Goal: Navigation & Orientation: Find specific page/section

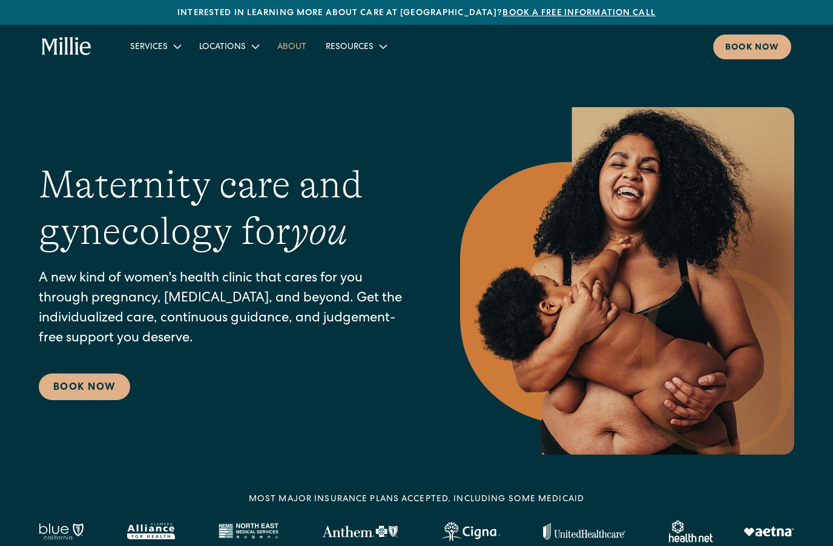
click at [290, 46] on link "About" at bounding box center [292, 46] width 48 height 20
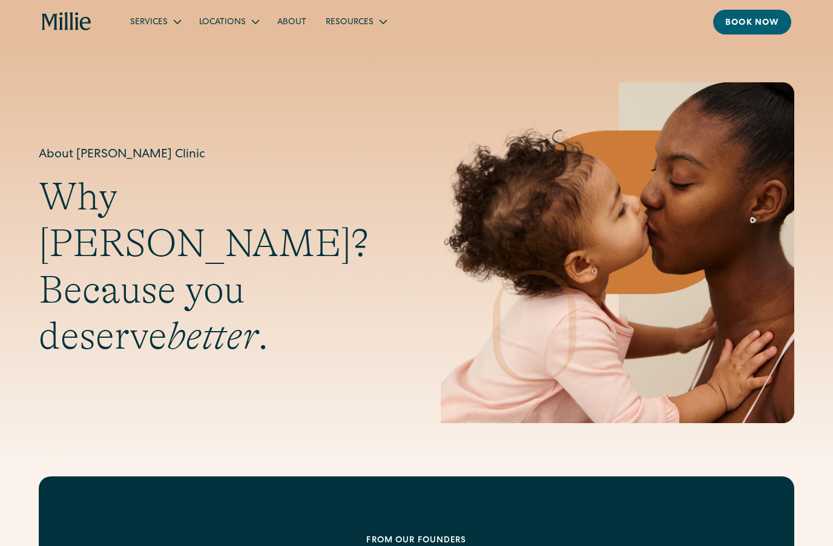
click at [228, 30] on div "Locations" at bounding box center [228, 21] width 78 height 20
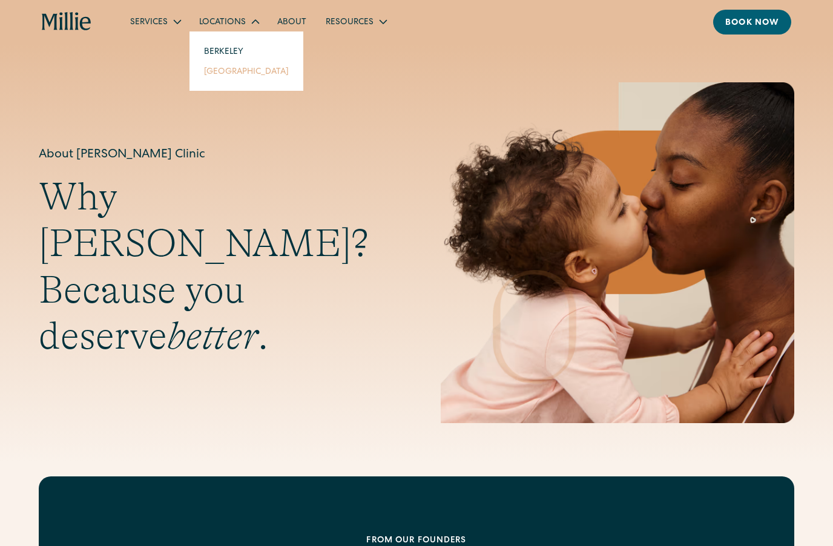
click at [217, 76] on link "[GEOGRAPHIC_DATA]" at bounding box center [246, 71] width 104 height 20
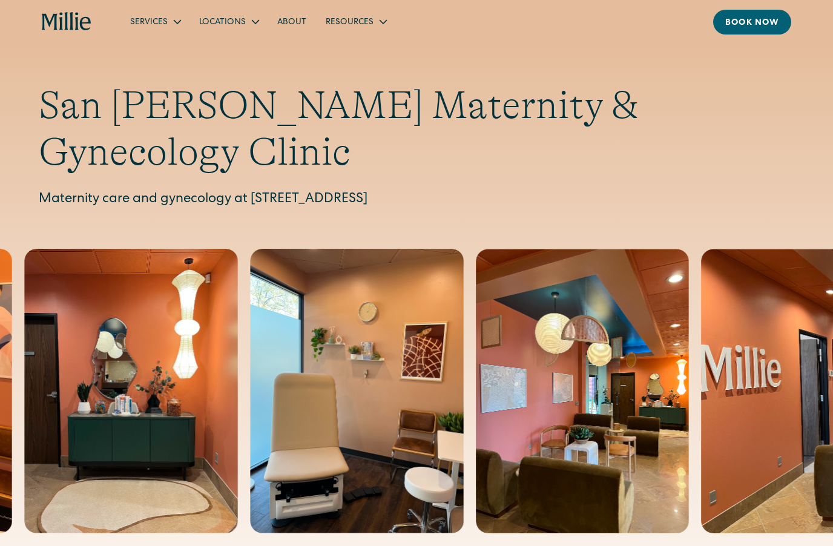
click at [223, 22] on div "Locations" at bounding box center [222, 22] width 47 height 13
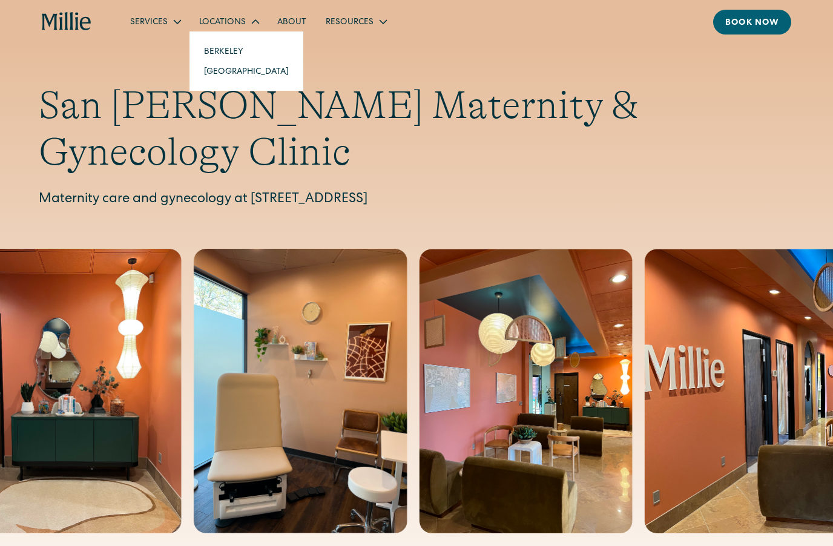
click at [226, 22] on div "Locations" at bounding box center [222, 22] width 47 height 13
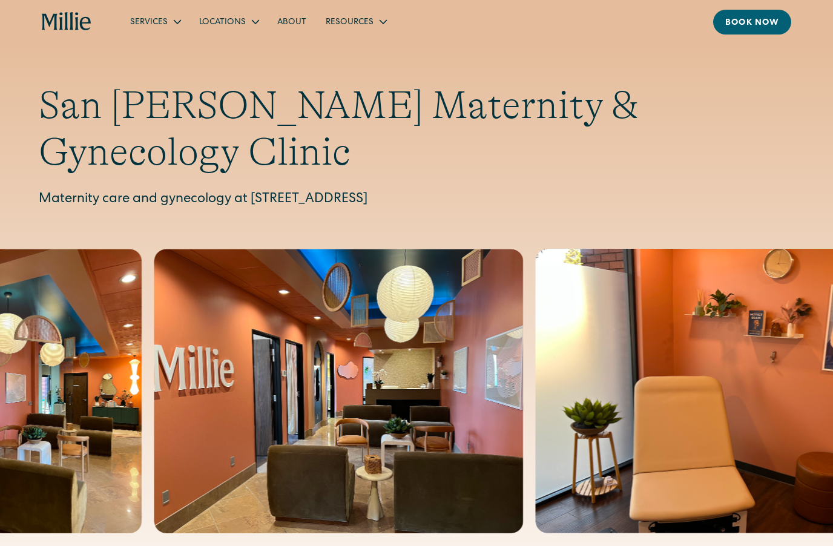
click at [232, 22] on div "Locations" at bounding box center [222, 22] width 47 height 13
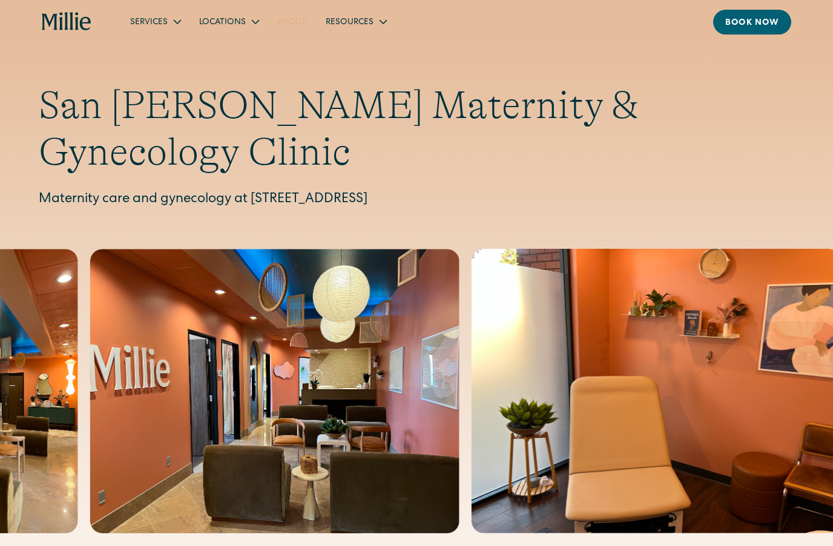
click at [289, 18] on link "About" at bounding box center [292, 21] width 48 height 20
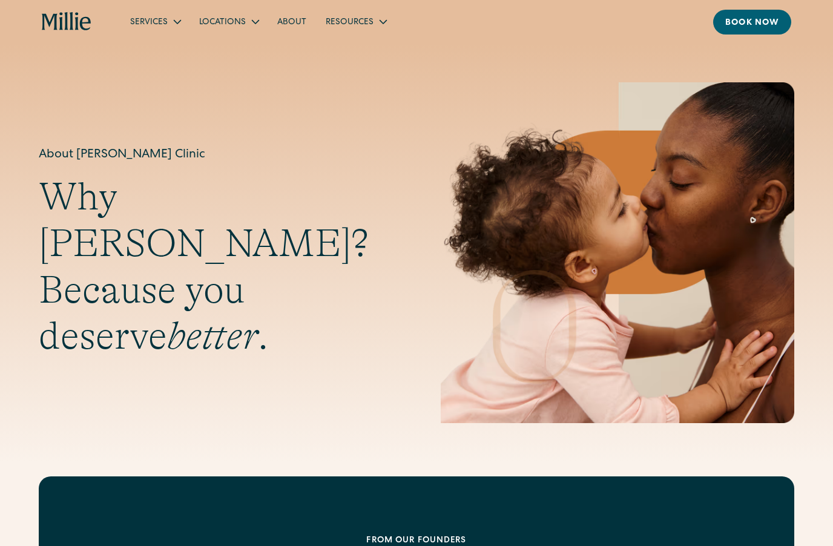
click at [291, 24] on link "About" at bounding box center [292, 21] width 48 height 20
click at [237, 21] on div "Locations" at bounding box center [222, 22] width 47 height 13
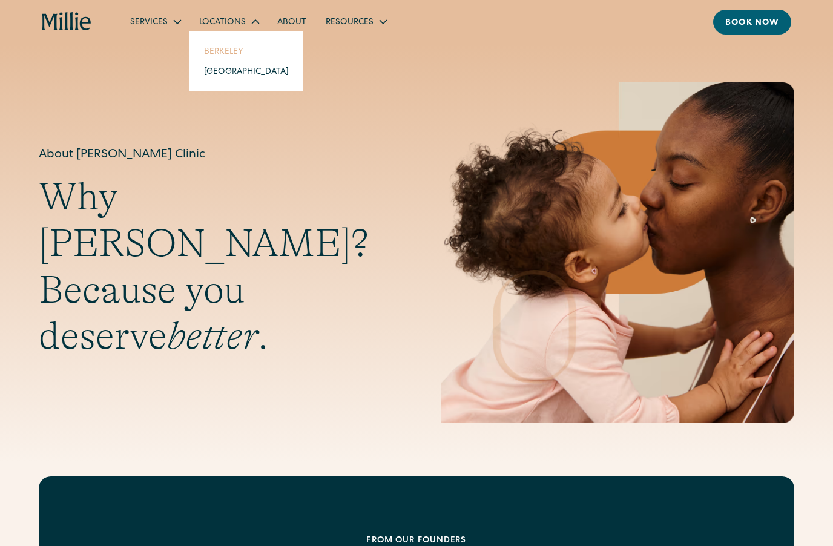
click at [217, 53] on link "Berkeley" at bounding box center [246, 51] width 104 height 20
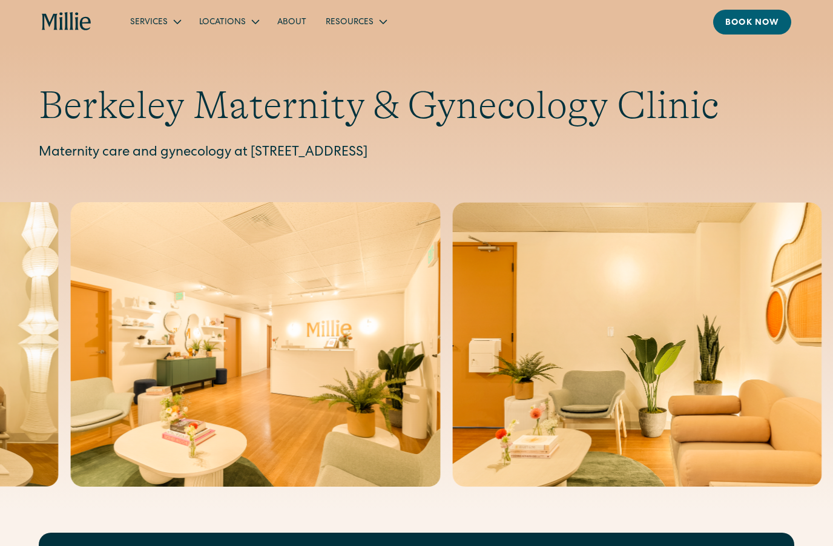
click at [156, 21] on div "Services" at bounding box center [149, 22] width 38 height 13
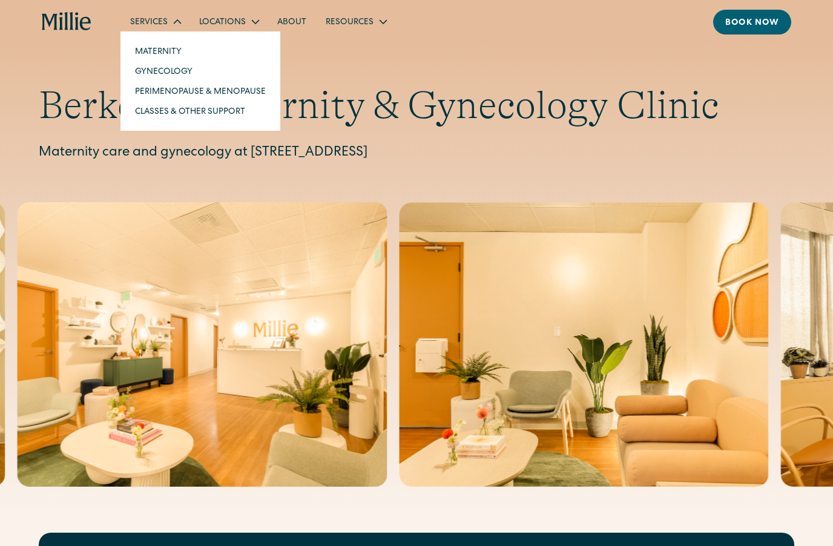
click at [155, 24] on div "Services" at bounding box center [149, 22] width 38 height 13
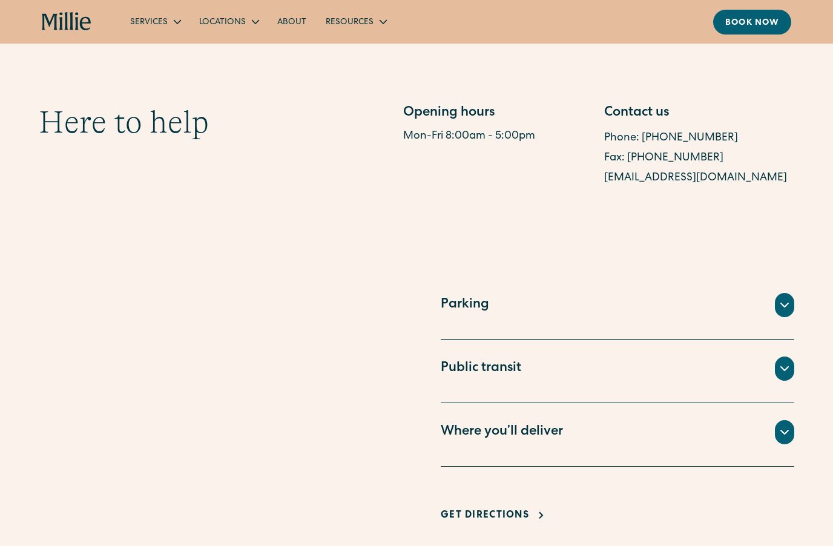
scroll to position [628, 0]
